Goal: Information Seeking & Learning: Learn about a topic

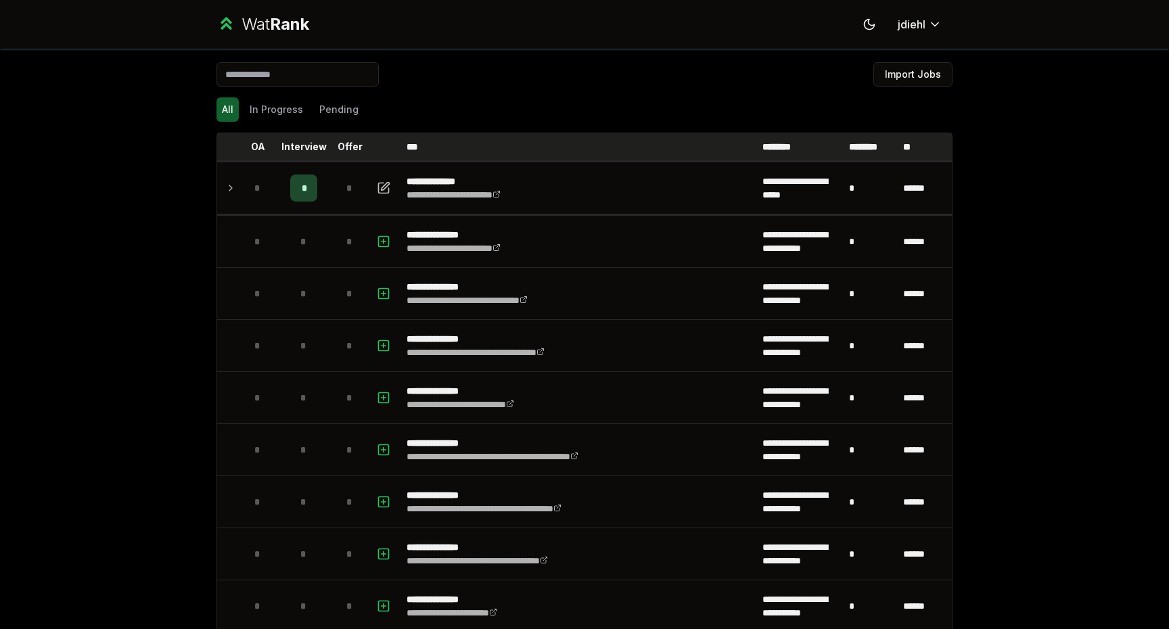
click at [300, 143] on p "Interview" at bounding box center [303, 147] width 45 height 14
click at [300, 143] on p "Interview" at bounding box center [297, 147] width 45 height 14
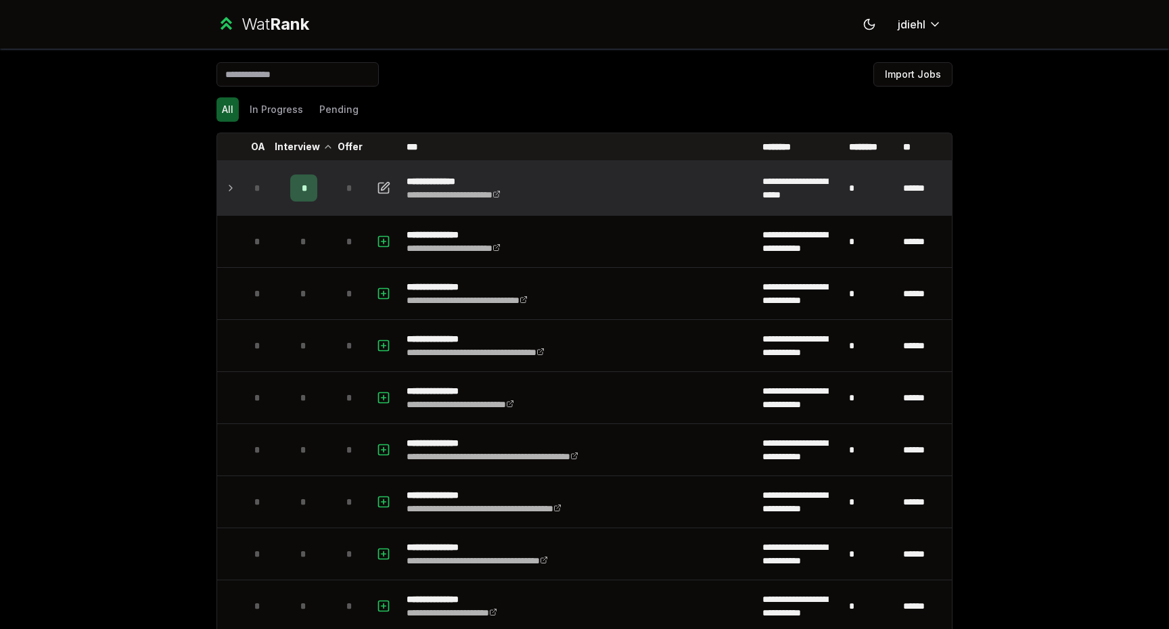
click at [220, 189] on td at bounding box center [228, 187] width 22 height 51
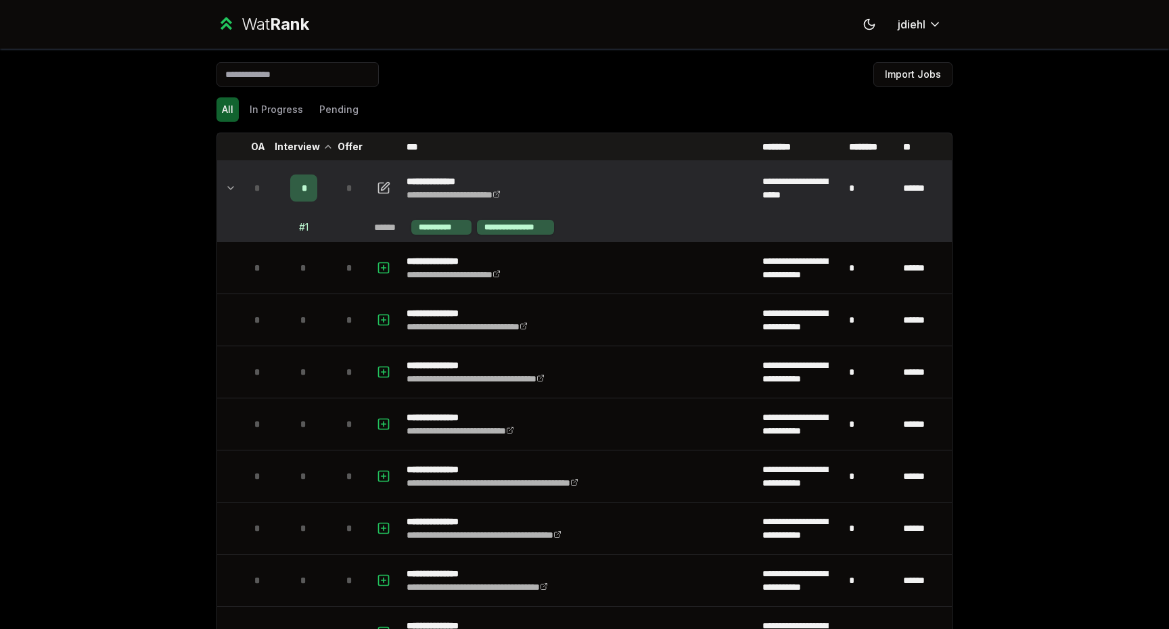
click at [223, 186] on td at bounding box center [228, 187] width 22 height 51
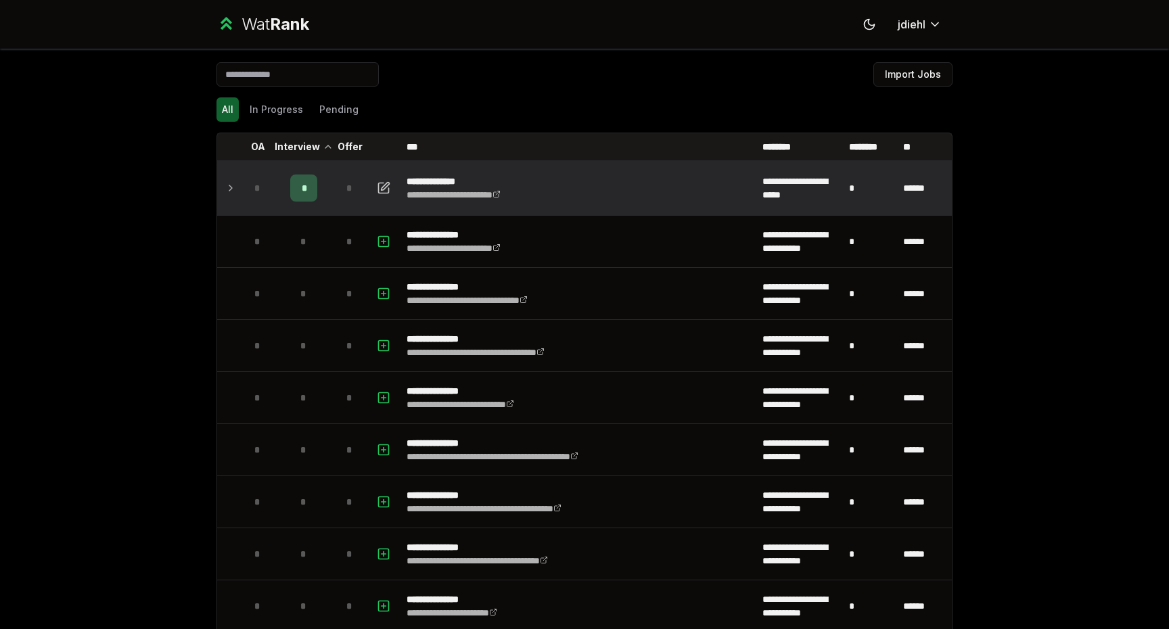
click at [233, 180] on icon at bounding box center [230, 188] width 11 height 16
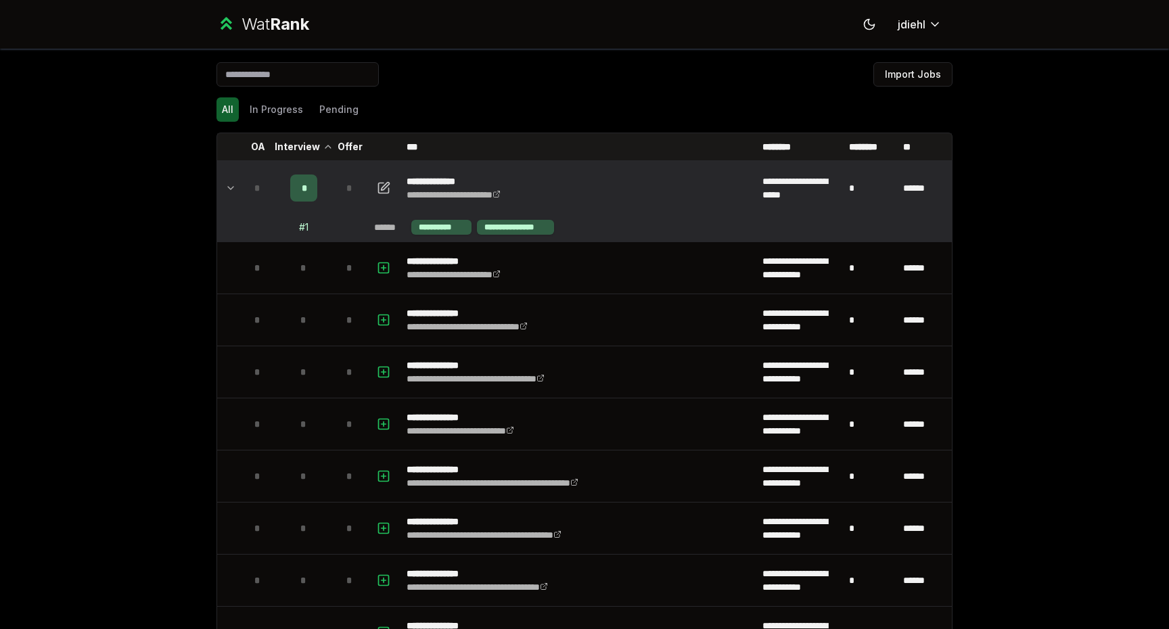
click at [306, 225] on div "# 1" at bounding box center [303, 228] width 9 height 14
click at [305, 225] on div "# 1" at bounding box center [303, 228] width 9 height 14
click at [251, 223] on td at bounding box center [258, 227] width 38 height 26
click at [233, 182] on icon at bounding box center [230, 188] width 11 height 16
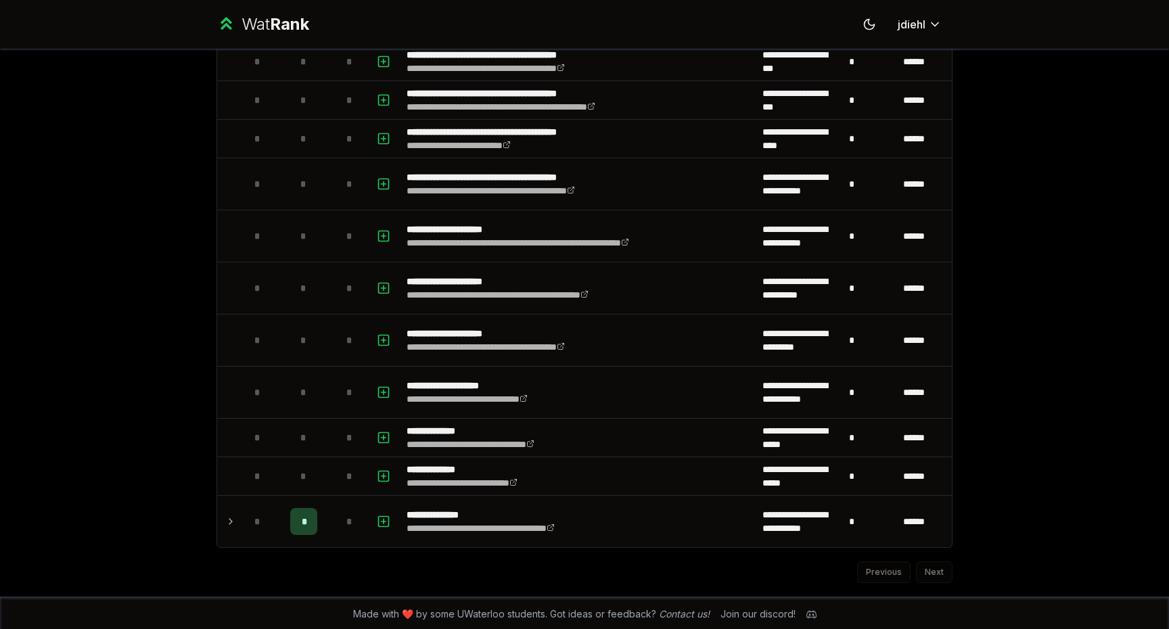
scroll to position [1746, 0]
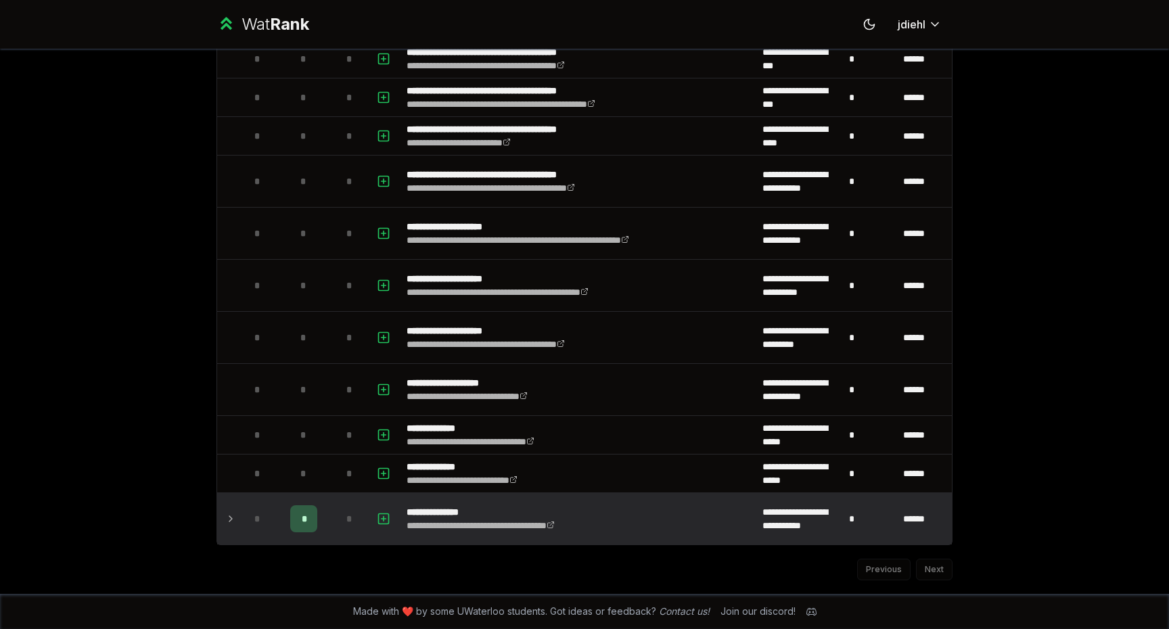
click at [237, 513] on td at bounding box center [228, 518] width 22 height 51
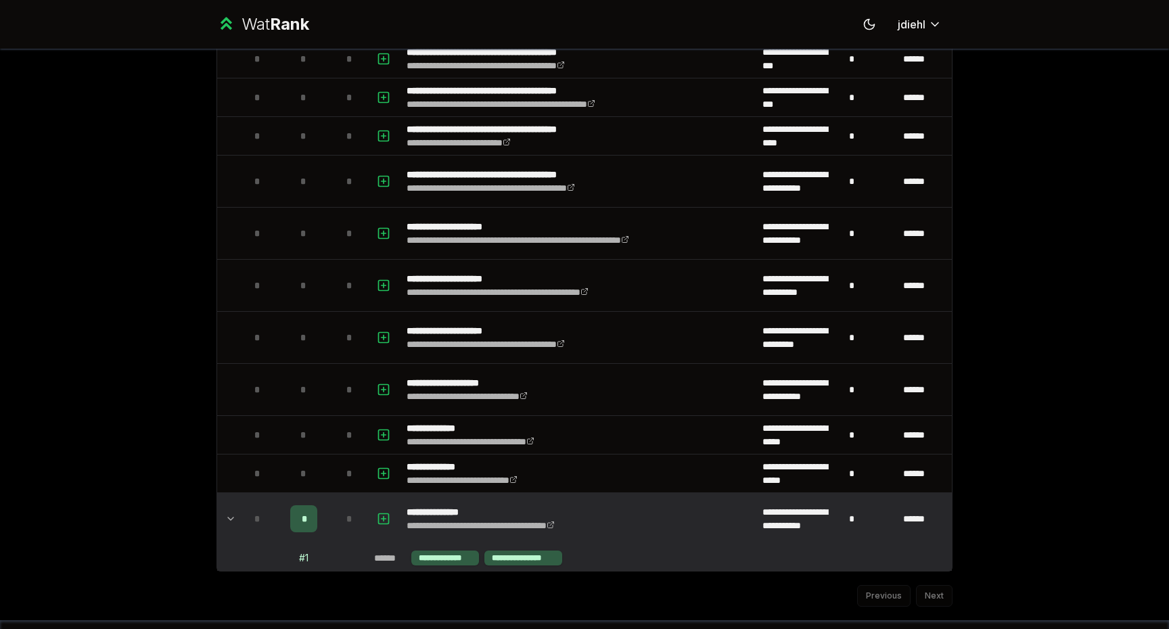
click at [230, 515] on icon at bounding box center [230, 519] width 11 height 16
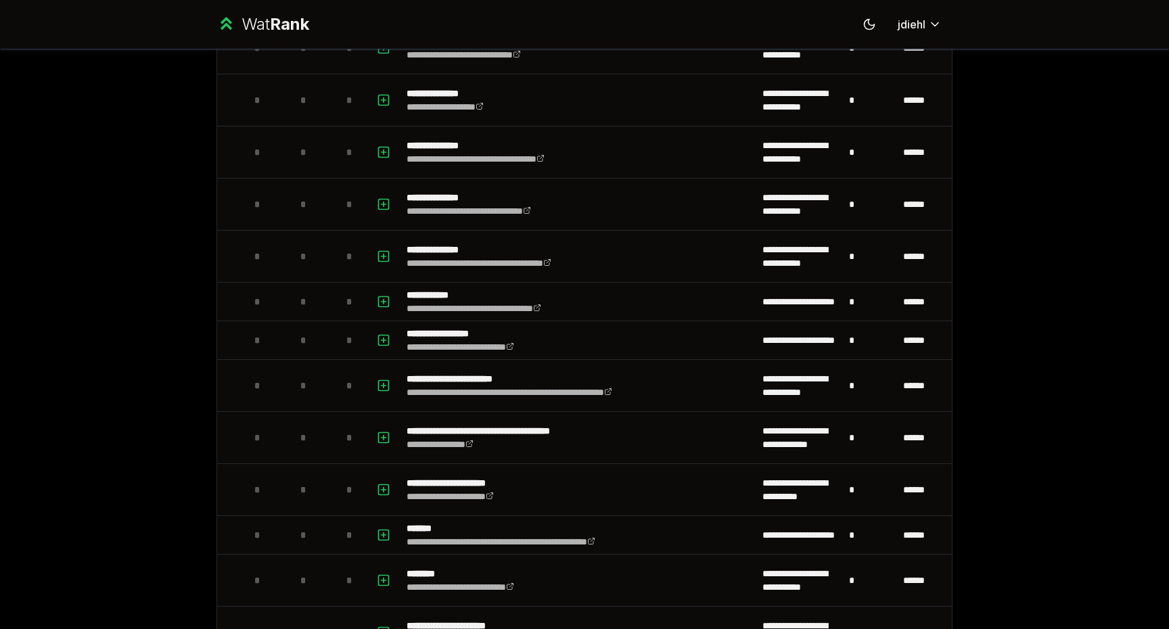
scroll to position [0, 0]
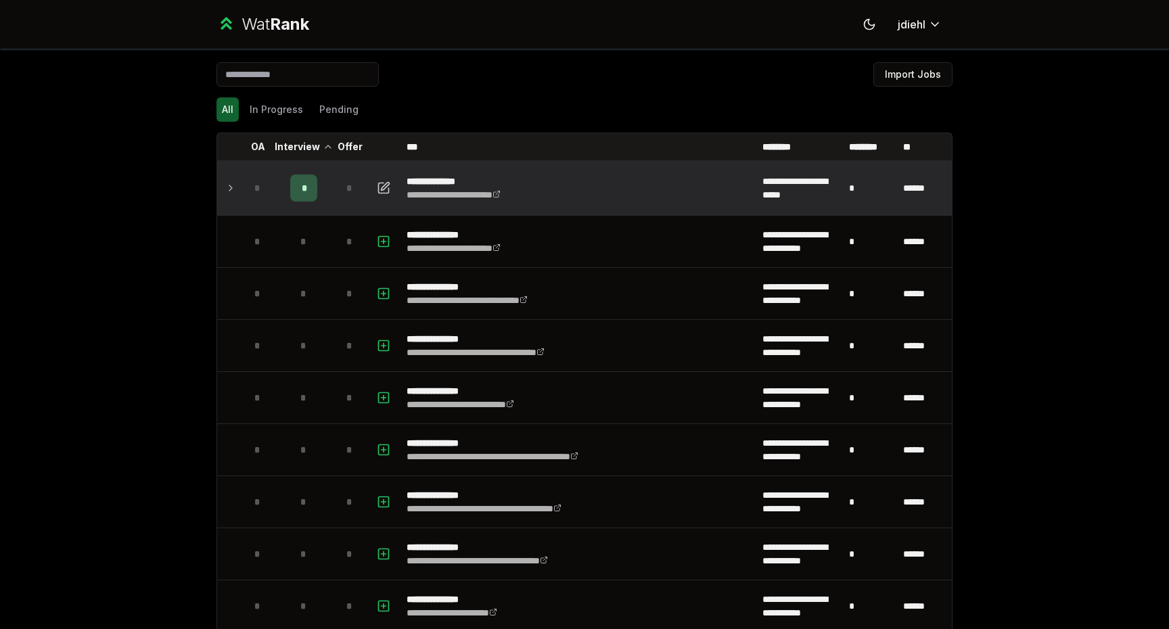
click at [273, 200] on td "*" at bounding box center [258, 187] width 38 height 51
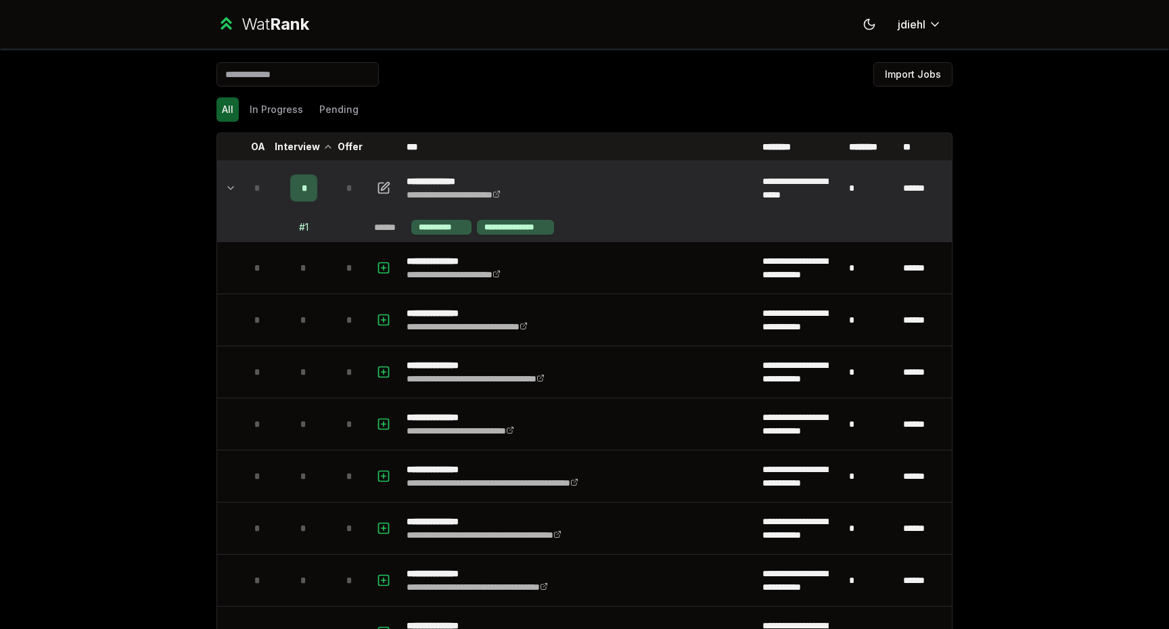
click at [256, 189] on span "*" at bounding box center [257, 188] width 6 height 14
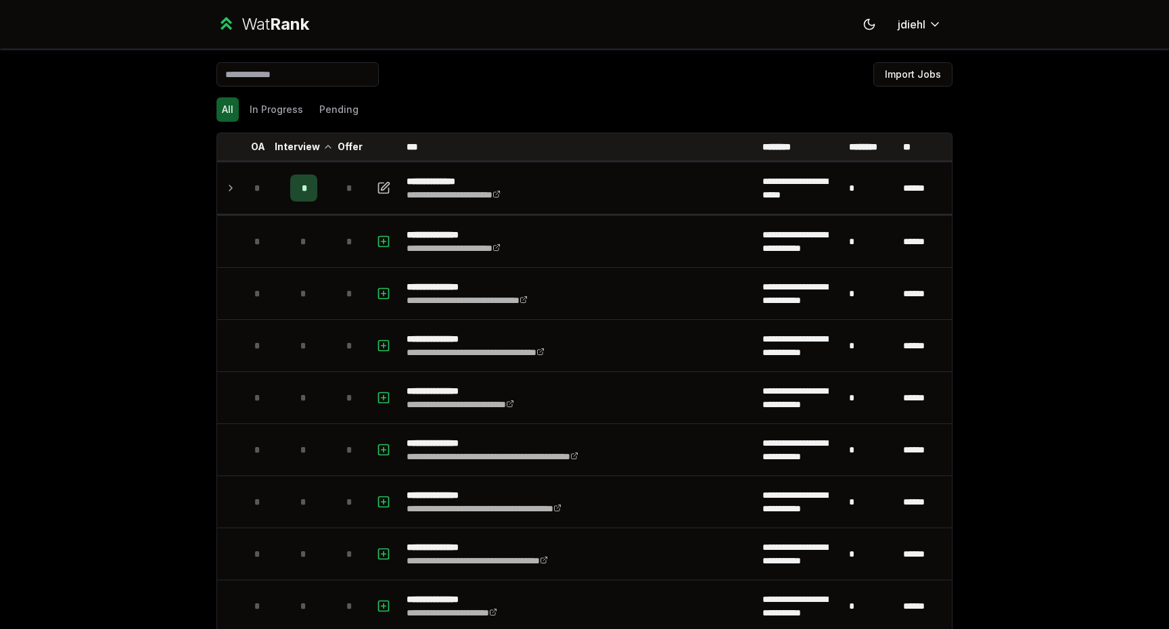
click at [252, 22] on div "Wat Rank" at bounding box center [275, 25] width 68 height 22
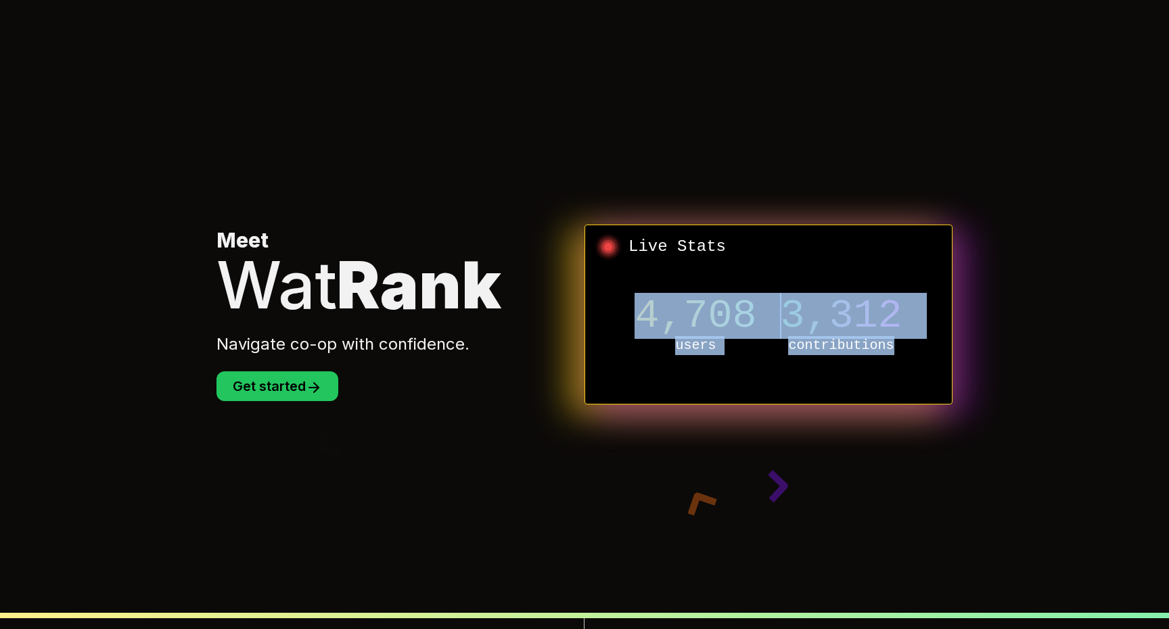
drag, startPoint x: 643, startPoint y: 313, endPoint x: 898, endPoint y: 340, distance: 256.4
click at [898, 340] on div "4,708 users 3,312 contributions" at bounding box center [768, 325] width 345 height 135
click at [898, 340] on p "contributions" at bounding box center [840, 345] width 145 height 19
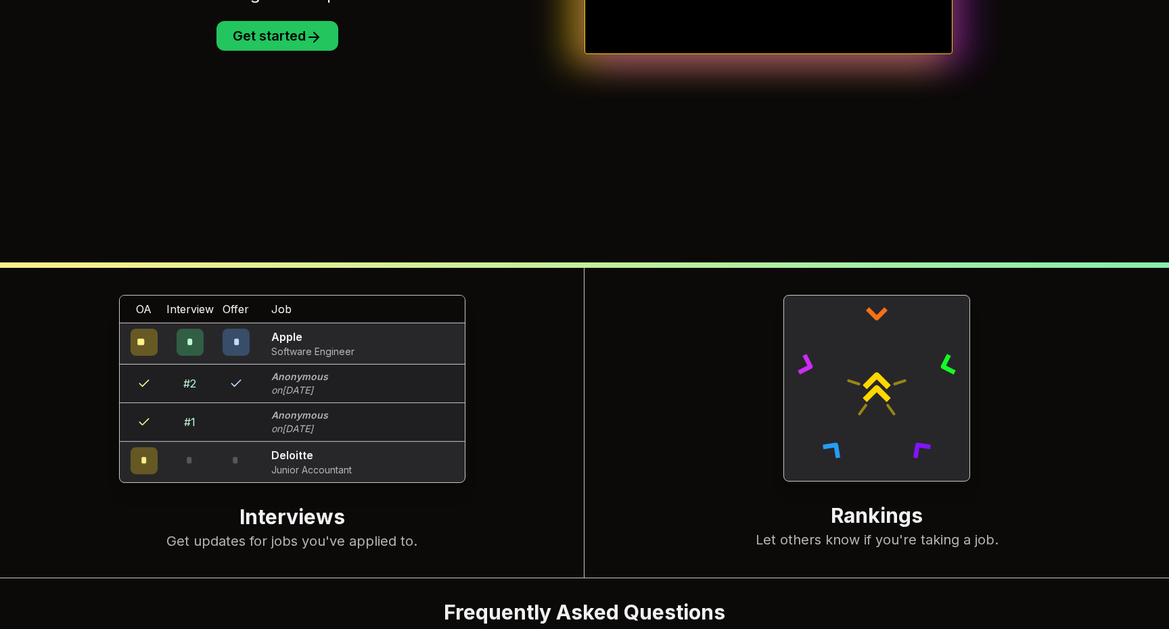
scroll to position [521, 0]
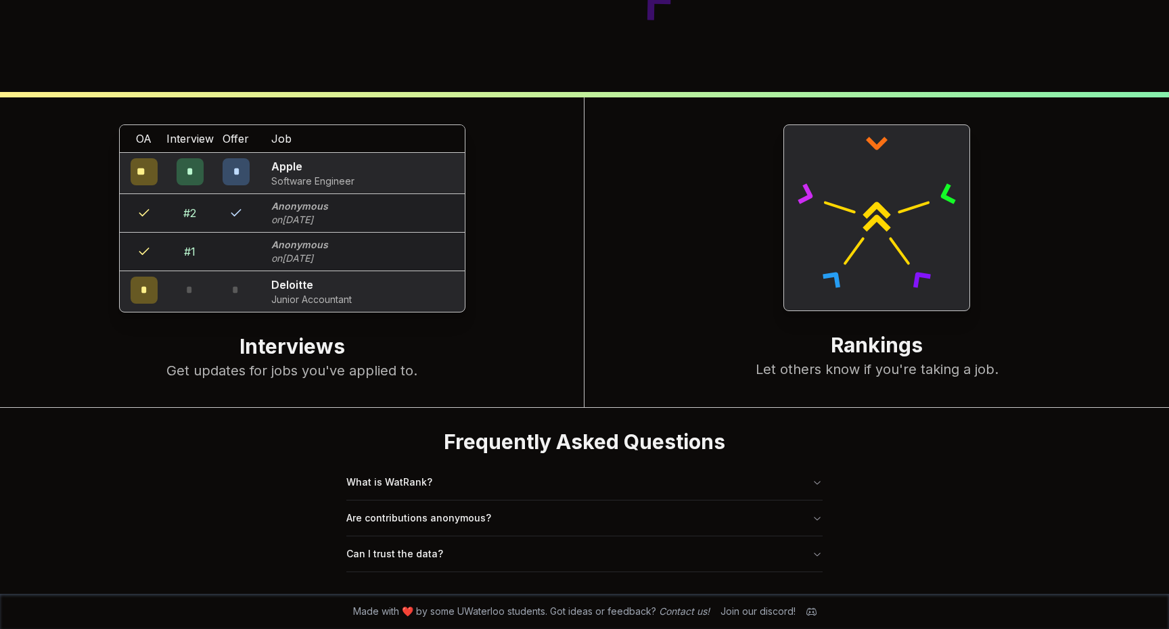
click at [187, 293] on span "*" at bounding box center [189, 290] width 7 height 16
click at [219, 298] on div "*" at bounding box center [236, 292] width 38 height 30
click at [885, 217] on icon at bounding box center [876, 223] width 28 height 28
click at [611, 476] on button "What is WatRank?" at bounding box center [584, 482] width 476 height 35
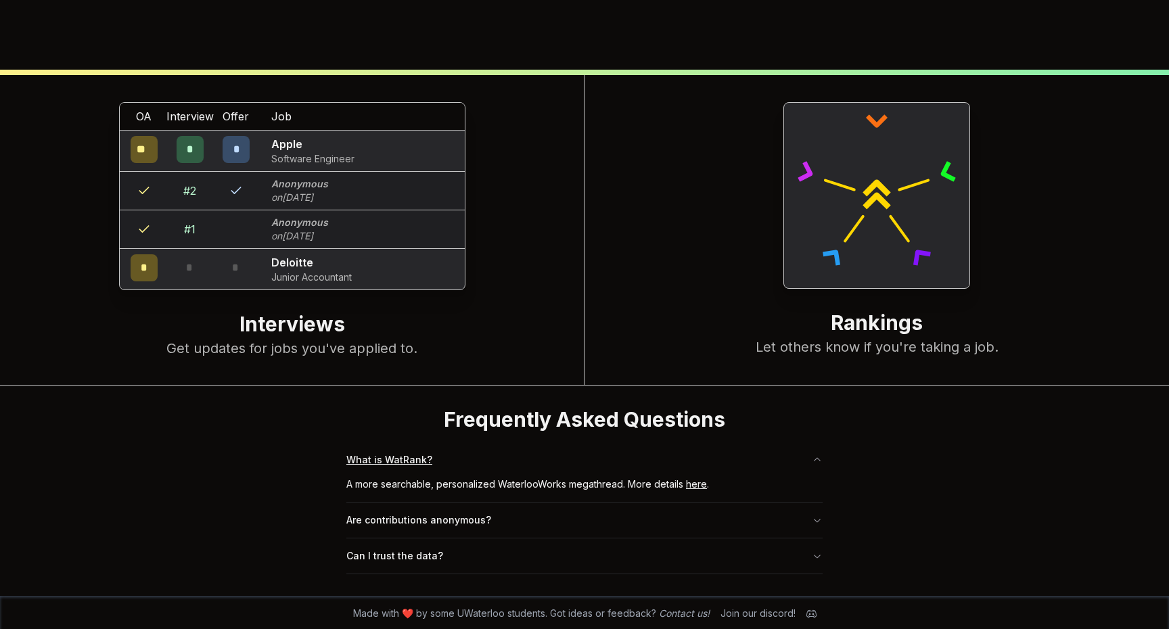
click at [601, 463] on button "What is WatRank?" at bounding box center [584, 459] width 476 height 35
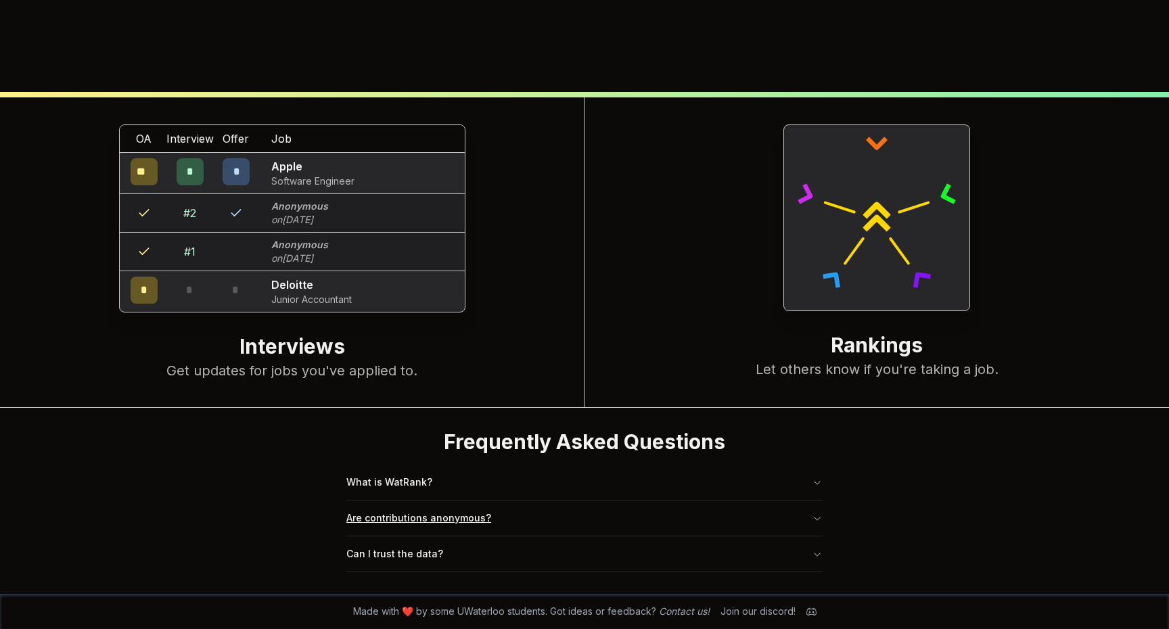
click at [592, 524] on button "Are contributions anonymous?" at bounding box center [584, 518] width 476 height 35
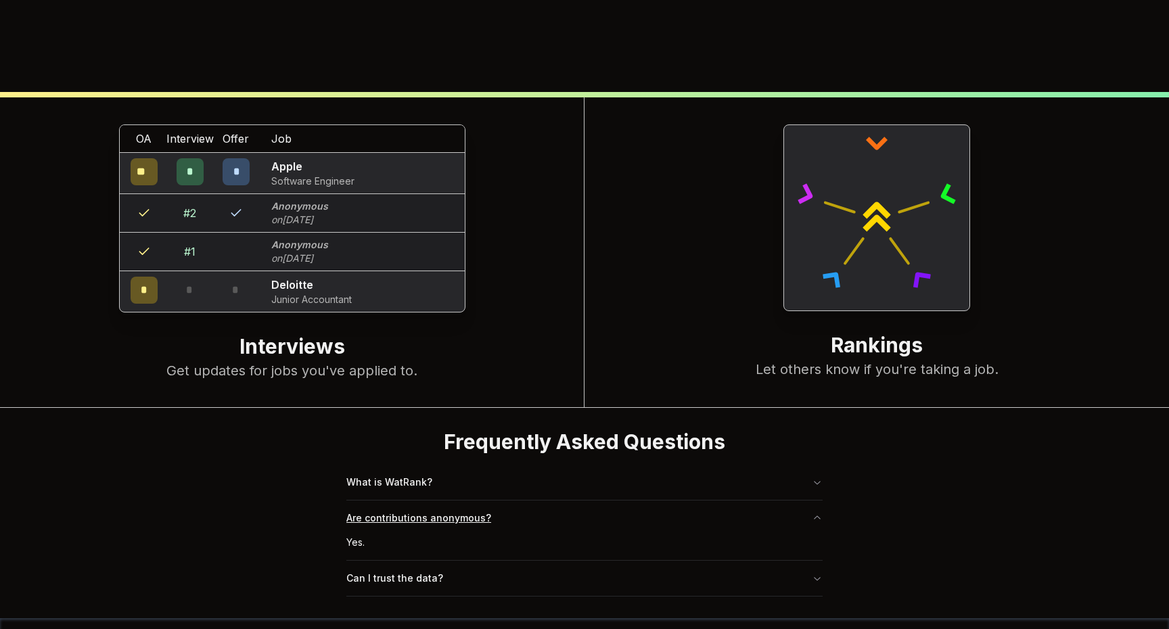
click at [595, 517] on button "Are contributions anonymous?" at bounding box center [584, 518] width 476 height 35
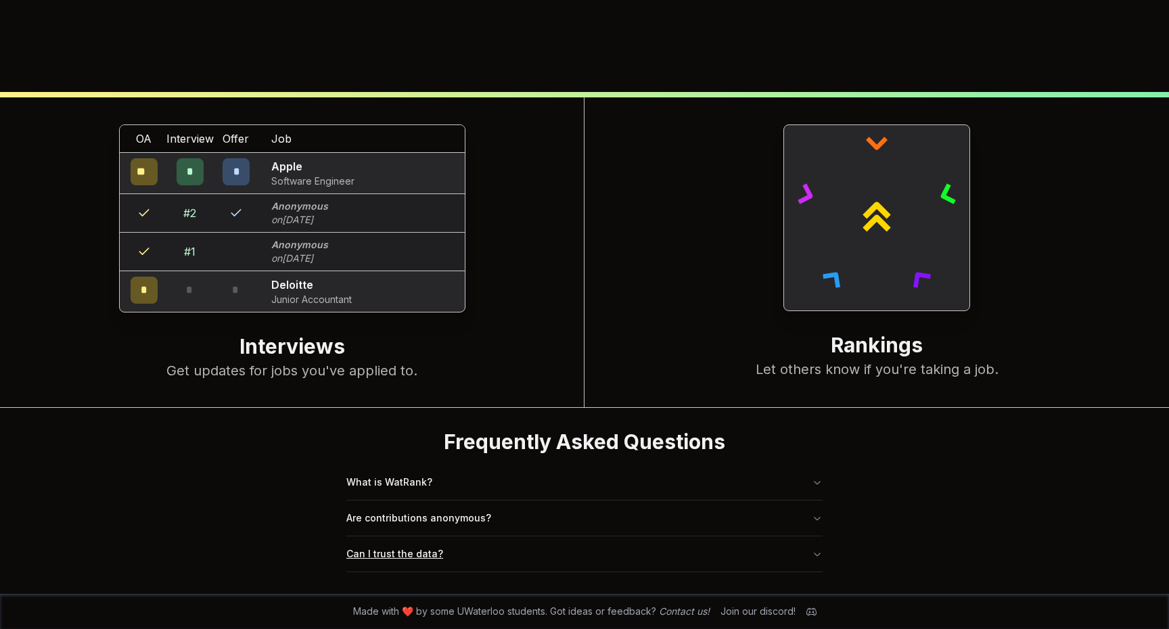
click at [593, 555] on button "Can I trust the data?" at bounding box center [584, 553] width 476 height 35
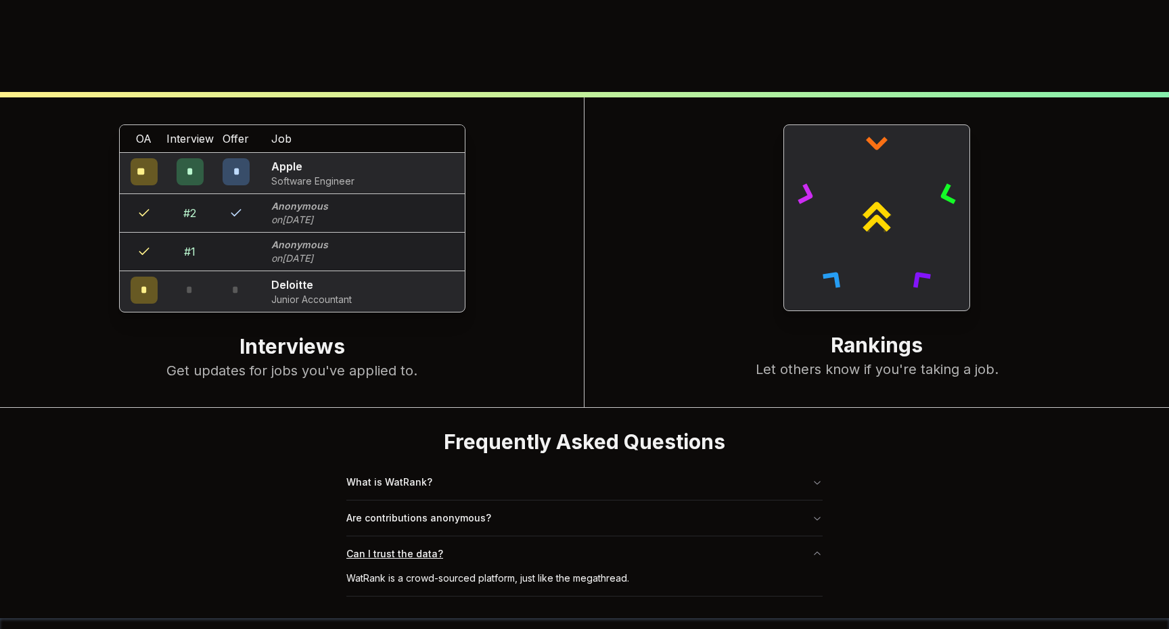
click at [593, 558] on button "Can I trust the data?" at bounding box center [584, 553] width 476 height 35
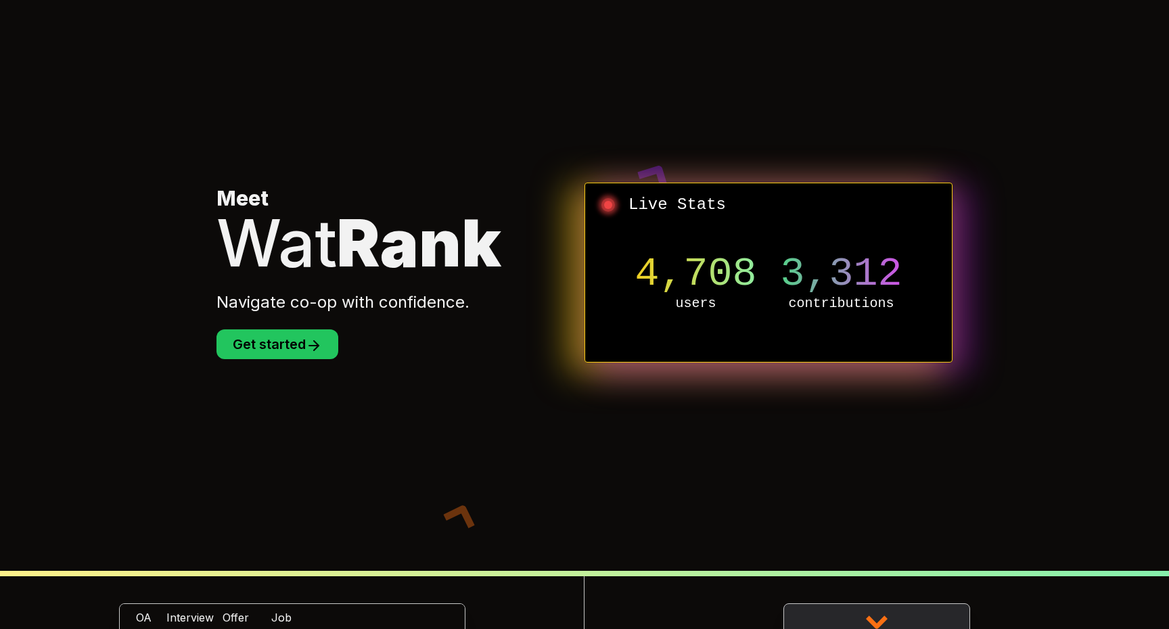
scroll to position [0, 0]
